Goal: Transaction & Acquisition: Download file/media

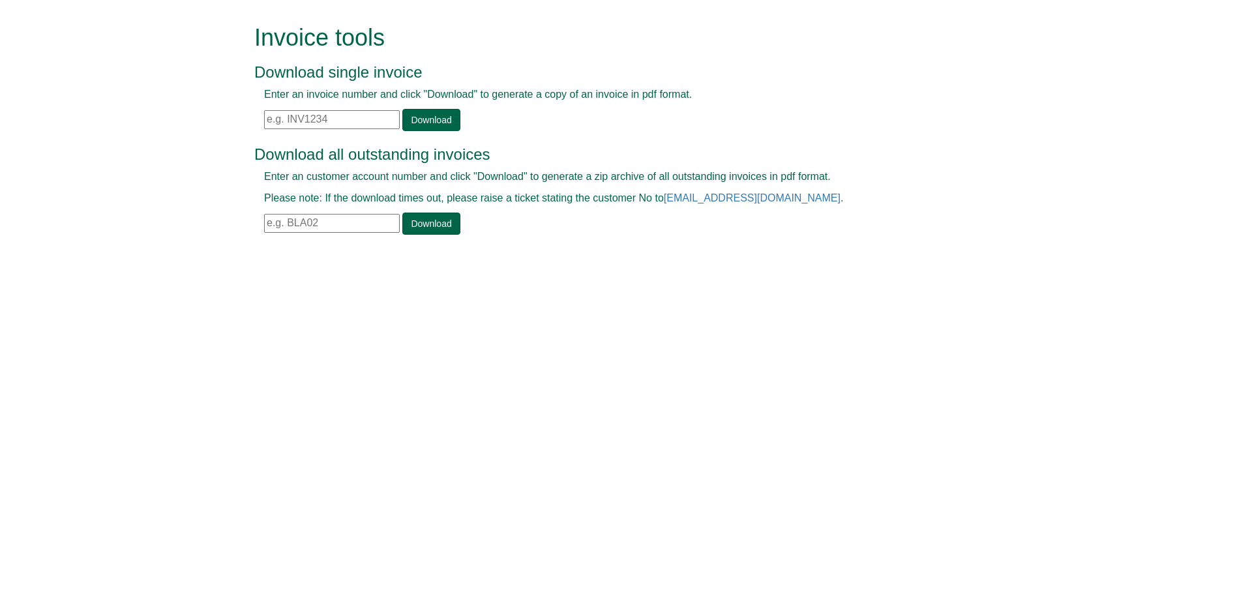
click at [338, 115] on input "text" at bounding box center [332, 119] width 136 height 19
type input "INV1319026"
click at [426, 121] on link "Download" at bounding box center [430, 120] width 57 height 22
click at [317, 118] on input "text" at bounding box center [332, 119] width 136 height 19
type input "INV1319026"
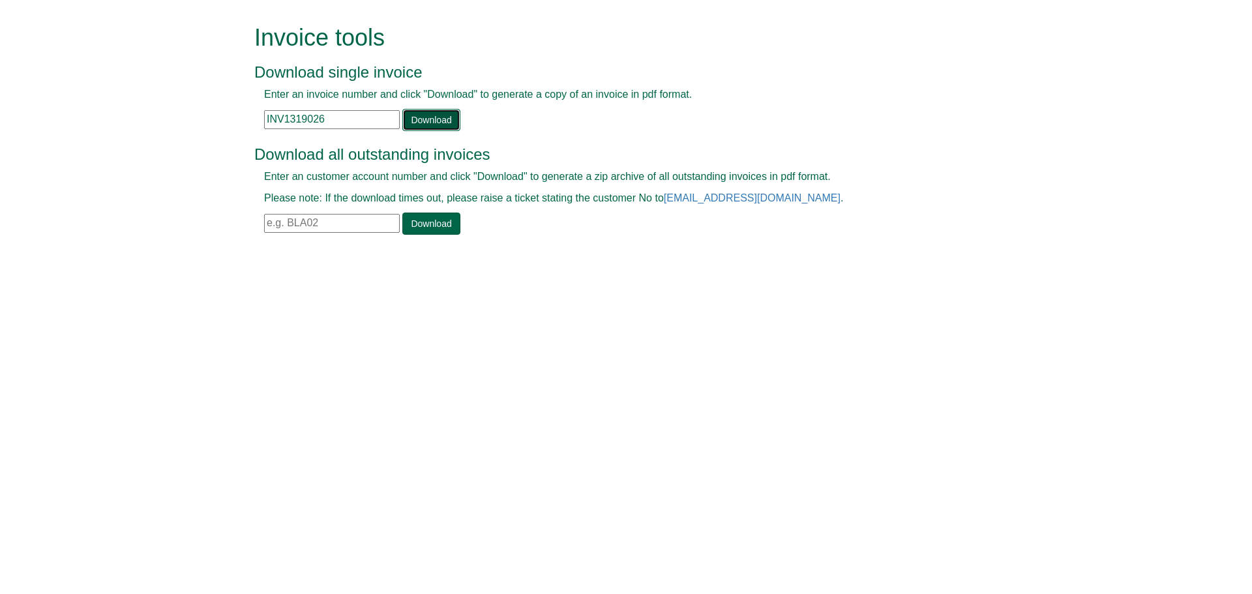
click at [421, 116] on link "Download" at bounding box center [430, 120] width 57 height 22
